Goal: Task Accomplishment & Management: Complete application form

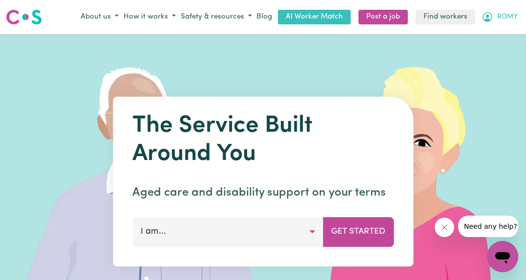
click at [499, 12] on button "ROMY" at bounding box center [499, 17] width 41 height 17
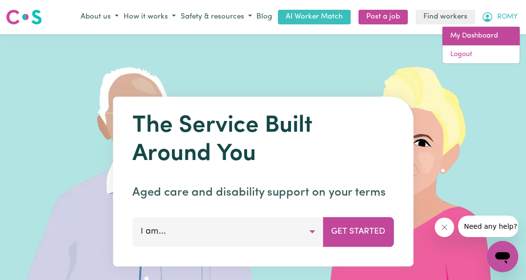
click at [470, 36] on link "My Dashboard" at bounding box center [481, 36] width 77 height 19
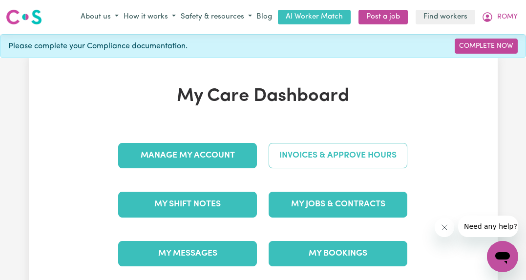
click at [336, 150] on link "Invoices & Approve Hours" at bounding box center [338, 155] width 139 height 25
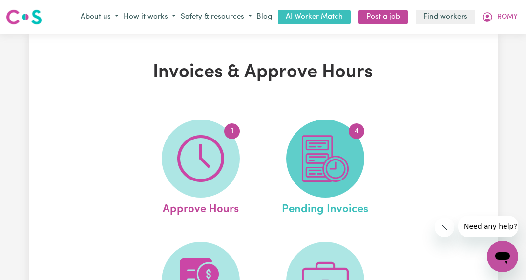
click at [345, 152] on img at bounding box center [325, 158] width 47 height 47
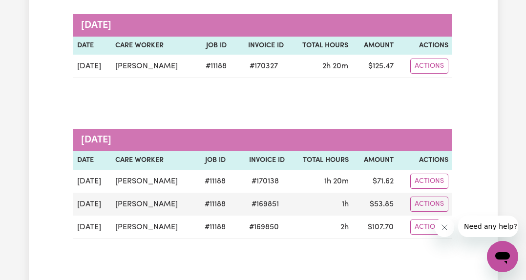
scroll to position [139, 0]
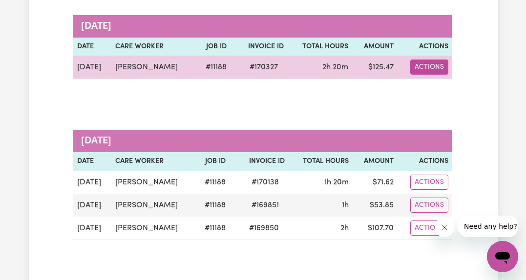
click at [435, 68] on button "Actions" at bounding box center [429, 67] width 38 height 15
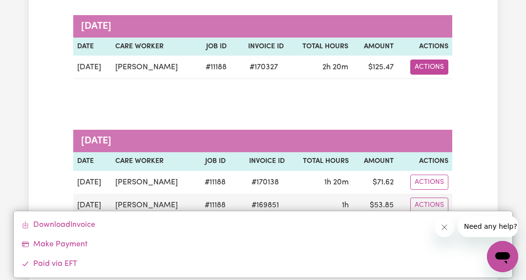
click at [479, 125] on div "Pending Invoices Group by: Date Care Worker Status Search Export [DATE] Date Ca…" at bounding box center [263, 124] width 469 height 403
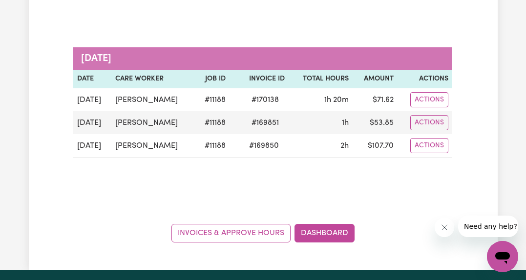
scroll to position [234, 0]
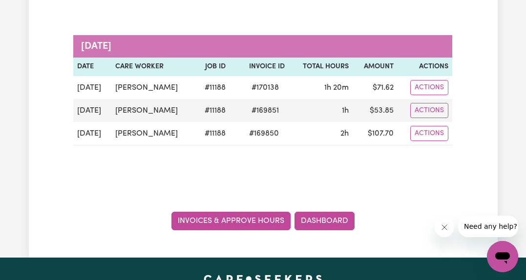
click at [245, 230] on link "Invoices & Approve Hours" at bounding box center [230, 221] width 119 height 19
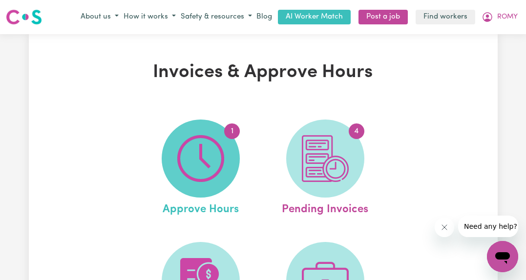
click at [212, 173] on img at bounding box center [200, 158] width 47 height 47
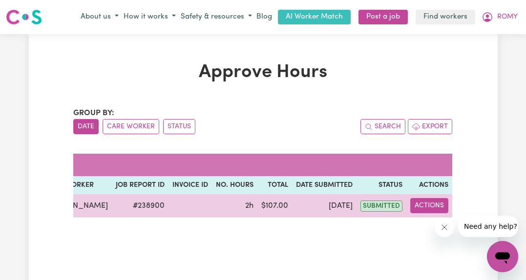
scroll to position [0, 72]
click at [428, 201] on button "Actions" at bounding box center [429, 205] width 38 height 15
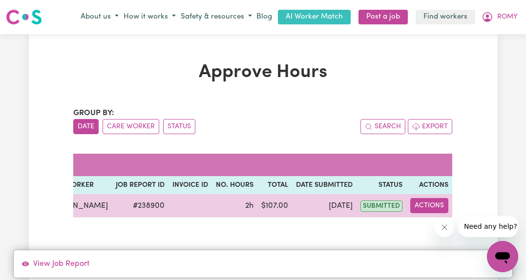
click at [429, 205] on button "Actions" at bounding box center [429, 205] width 38 height 15
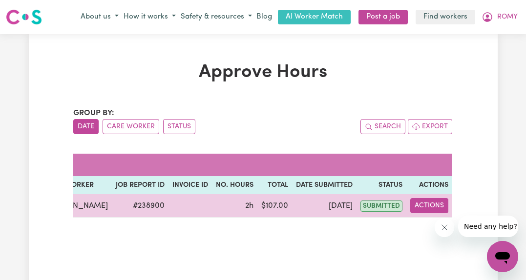
click at [429, 204] on button "Actions" at bounding box center [429, 205] width 38 height 15
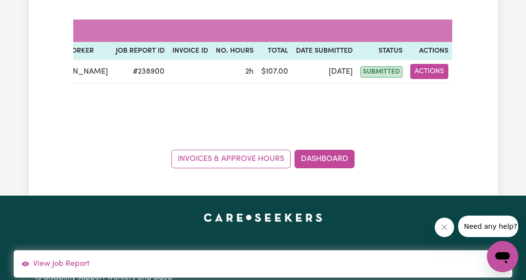
scroll to position [135, 0]
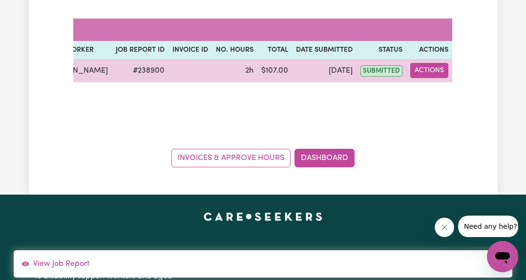
click at [426, 72] on button "Actions" at bounding box center [429, 70] width 38 height 15
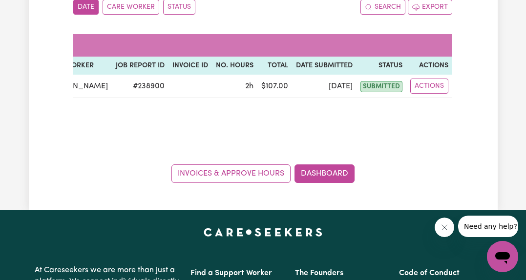
scroll to position [110, 0]
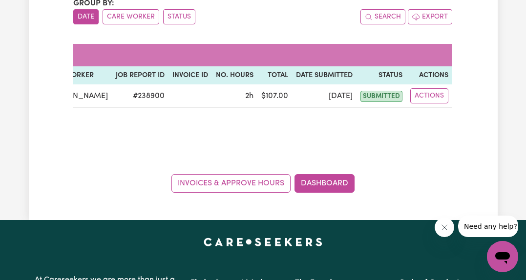
click at [470, 97] on div "Approve Hours Group by: Date Care Worker Status Search Export [DATE] Date Care …" at bounding box center [263, 72] width 469 height 241
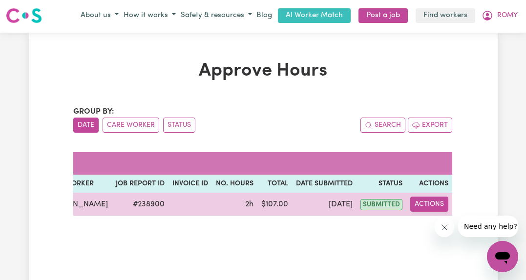
scroll to position [0, 72]
click at [428, 202] on button "Actions" at bounding box center [429, 204] width 38 height 15
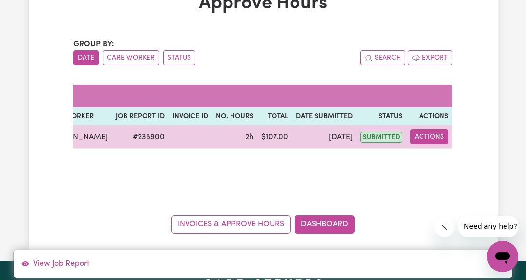
scroll to position [149, 0]
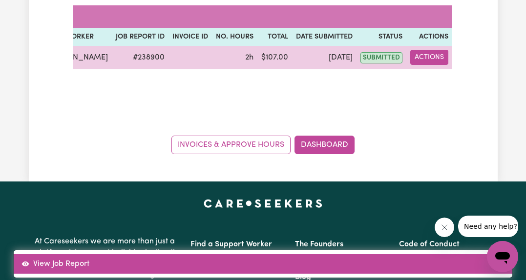
click at [315, 266] on link "View Job Report" at bounding box center [263, 265] width 499 height 20
select select "pm"
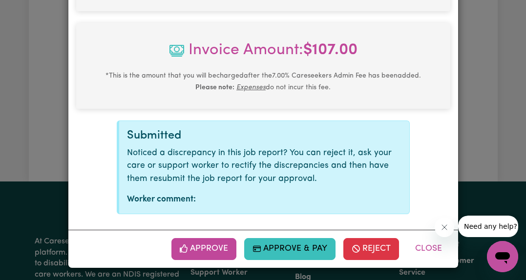
scroll to position [482, 0]
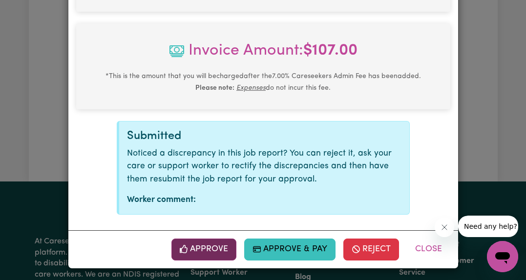
click at [216, 256] on button "Approve" at bounding box center [203, 249] width 65 height 21
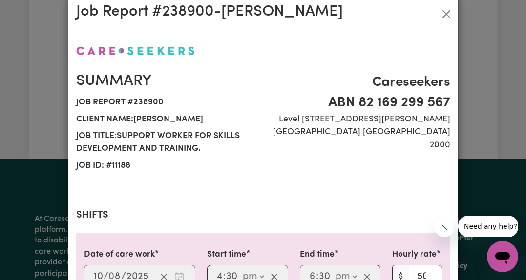
scroll to position [20, 0]
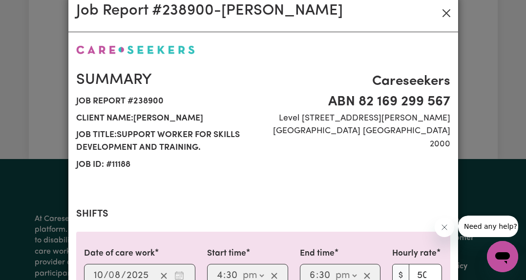
click at [445, 12] on button "Close" at bounding box center [447, 13] width 16 height 16
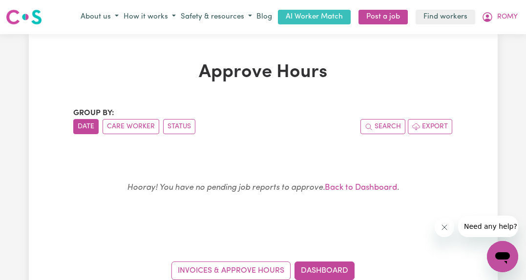
scroll to position [0, 0]
click at [500, 17] on span "ROMY" at bounding box center [507, 17] width 21 height 11
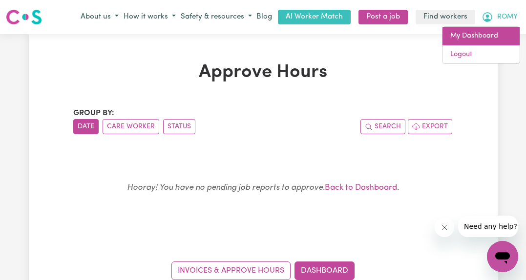
click at [484, 34] on link "My Dashboard" at bounding box center [481, 36] width 77 height 19
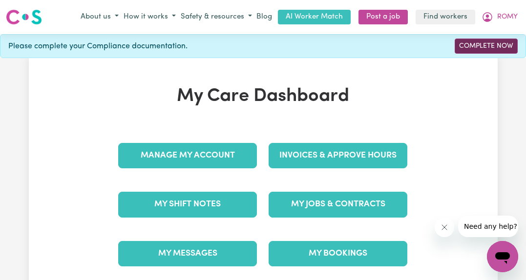
click at [490, 43] on link "Complete Now" at bounding box center [486, 46] width 63 height 15
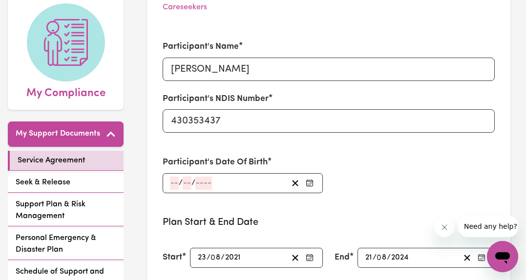
scroll to position [100, 0]
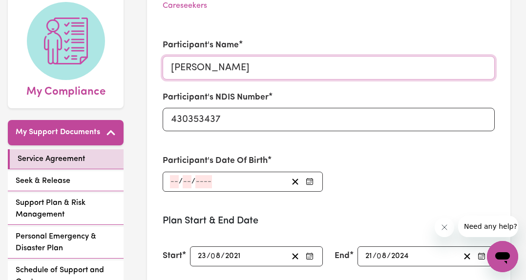
drag, startPoint x: 200, startPoint y: 61, endPoint x: 158, endPoint y: 64, distance: 42.6
type input "[PERSON_NAME]"
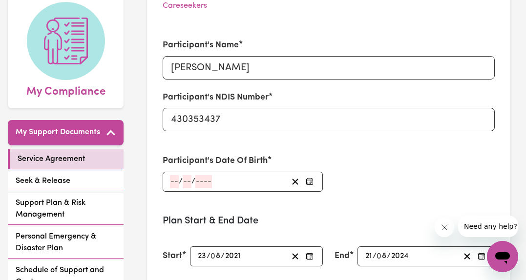
click at [170, 178] on input "number" at bounding box center [174, 181] width 9 height 13
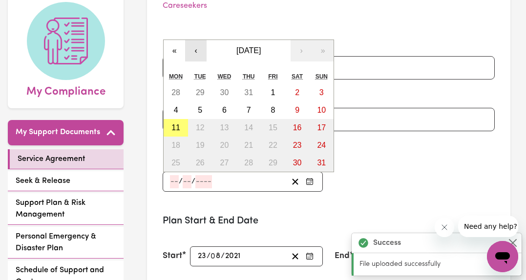
click at [195, 48] on button "‹" at bounding box center [195, 50] width 21 height 21
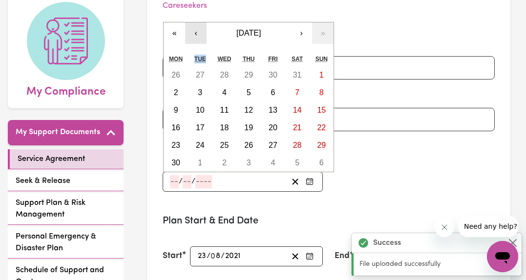
click at [195, 48] on div "« ‹ [DATE] › » Mon Tue Wed Thu Fri Sat Sun 26 27 28 29 30 31 1 2 3 4 5 6 7 8 9 …" at bounding box center [248, 97] width 171 height 150
click at [194, 36] on button "‹" at bounding box center [195, 32] width 21 height 21
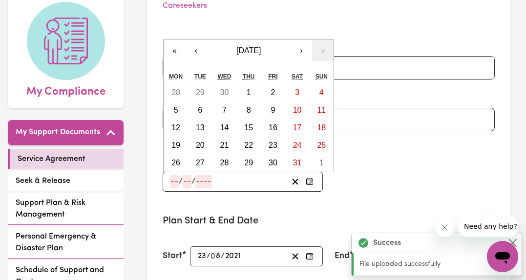
click at [175, 184] on input "number" at bounding box center [174, 181] width 9 height 13
type input "26"
type input "08"
type input "0002-08-26"
type input "8"
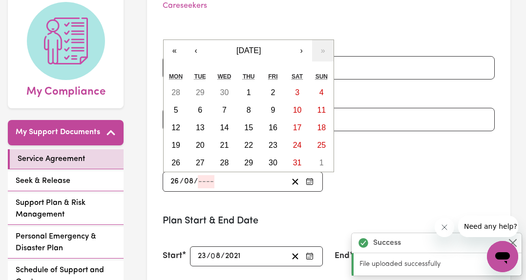
type input "2"
type input "0020-08-26"
type input "20"
type input "0200-08-26"
type input "200"
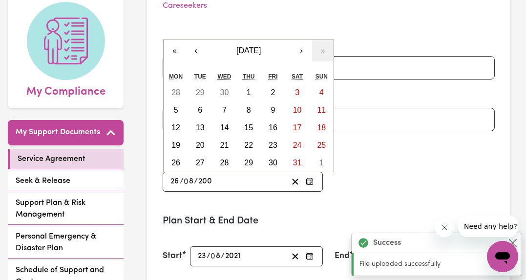
type input "[DATE]"
type input "2007"
click at [294, 199] on div "Participant's Date Of Birth [DEMOGRAPHIC_DATA] 26 / 0 8 / [DEMOGRAPHIC_DATA] « …" at bounding box center [243, 173] width 172 height 60
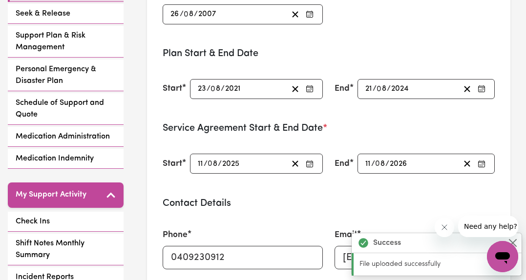
scroll to position [271, 0]
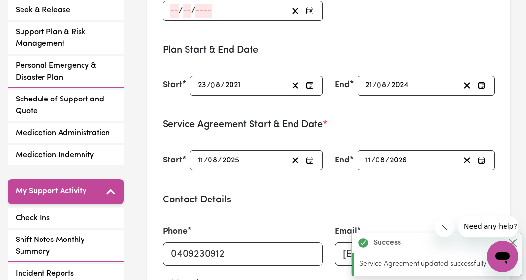
type input "[DATE]"
type input "26"
type input "8"
type input "2007"
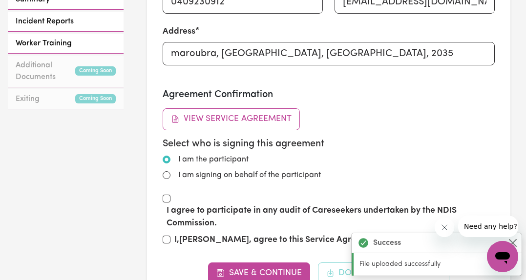
scroll to position [531, 0]
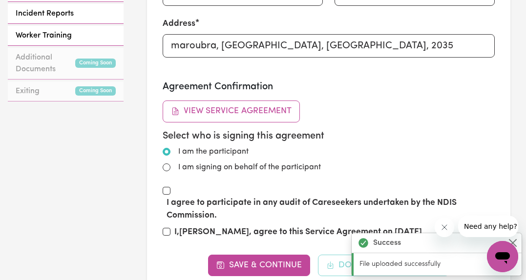
click at [167, 165] on input "I am signing on behalf of the participant" at bounding box center [167, 168] width 8 height 8
radio input "true"
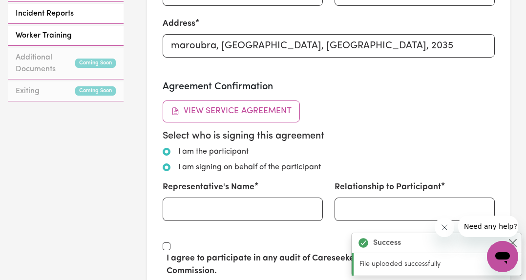
radio input "false"
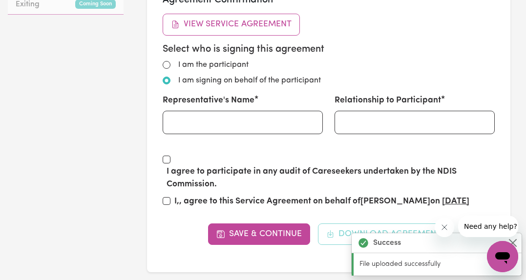
scroll to position [631, 0]
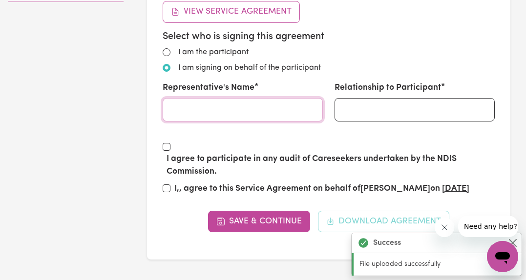
type input "t"
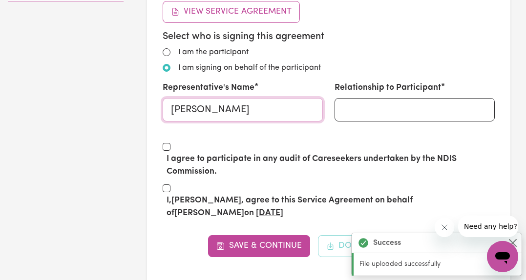
type input "[PERSON_NAME]"
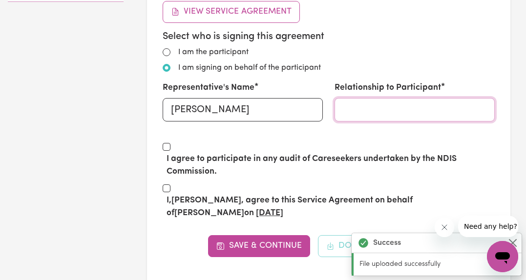
click at [377, 113] on input "Relationship to Participant" at bounding box center [415, 109] width 160 height 23
type input "mother"
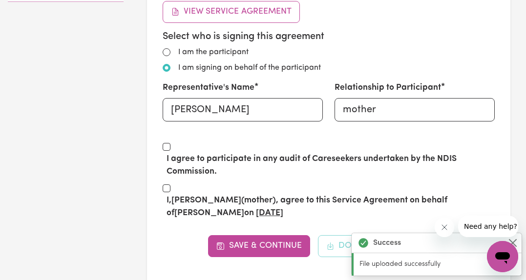
click at [488, 142] on div "I agree to participate in any audit of Careseekers undertaken by the NDIS Commi…" at bounding box center [329, 162] width 332 height 42
click at [476, 141] on div "I agree to participate in any audit of Careseekers undertaken by the NDIS Commi…" at bounding box center [329, 162] width 332 height 42
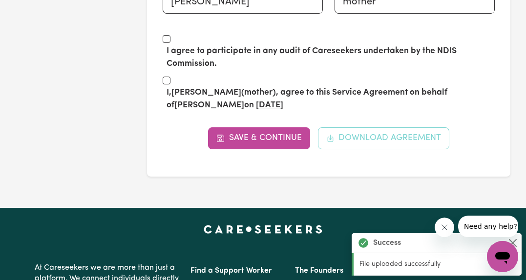
scroll to position [736, 0]
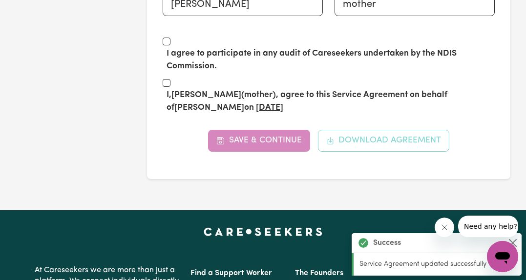
click at [168, 38] on input "I agree to participate in any audit of Careseekers undertaken by the NDIS Commi…" at bounding box center [167, 42] width 8 height 8
checkbox input "false"
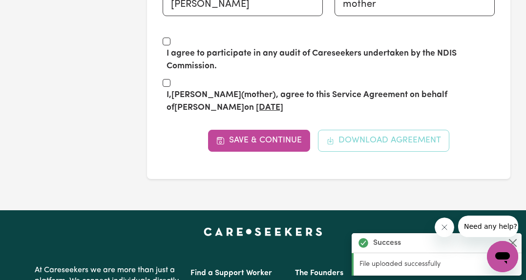
click at [167, 79] on input "I, [PERSON_NAME] (mother) , agree to this Service Agreement on behalf of [PERSO…" at bounding box center [167, 83] width 8 height 8
click at [166, 77] on div "I, [PERSON_NAME] (mother) , agree to this Service Agreement on behalf of [PERSO…" at bounding box center [329, 98] width 332 height 42
click at [193, 78] on div "I, [PERSON_NAME] (mother) , agree to this Service Agreement on behalf of [PERSO…" at bounding box center [329, 98] width 332 height 42
click at [167, 80] on input "I, [PERSON_NAME] (mother) , agree to this Service Agreement on behalf of [PERSO…" at bounding box center [167, 83] width 8 height 8
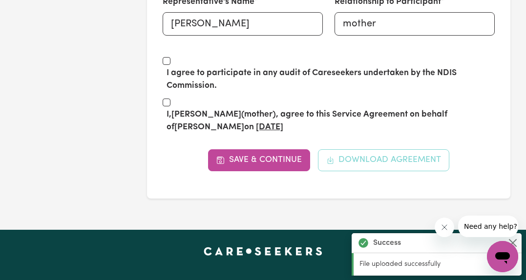
scroll to position [716, 0]
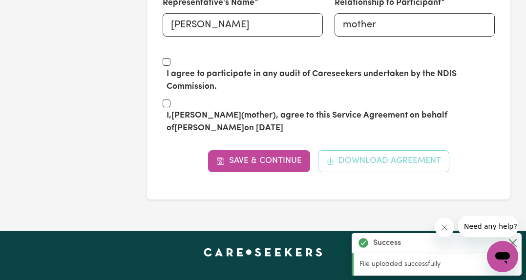
click at [168, 100] on input "I, [PERSON_NAME] (mother) , agree to this Service Agreement on behalf of [PERSO…" at bounding box center [167, 104] width 8 height 8
checkbox input "true"
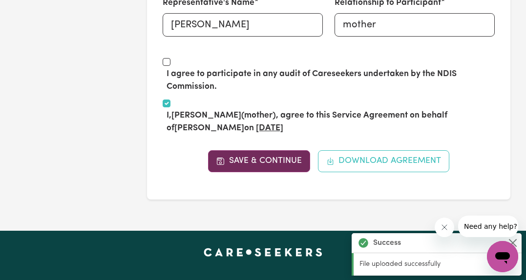
click at [263, 156] on button "Save & Continue" at bounding box center [259, 160] width 102 height 21
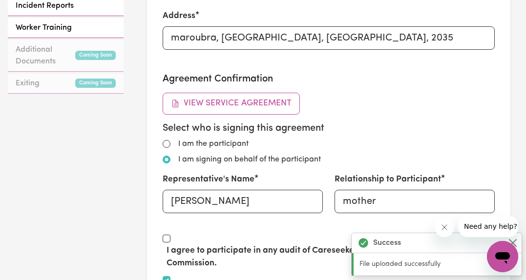
scroll to position [565, 0]
